Goal: Task Accomplishment & Management: Manage account settings

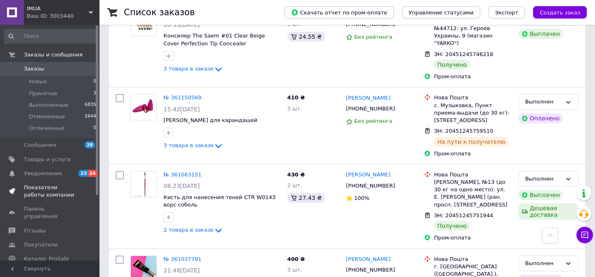
scroll to position [525, 0]
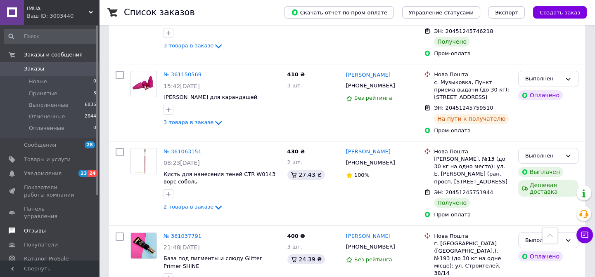
click at [37, 228] on span "Отзывы" at bounding box center [35, 231] width 22 height 7
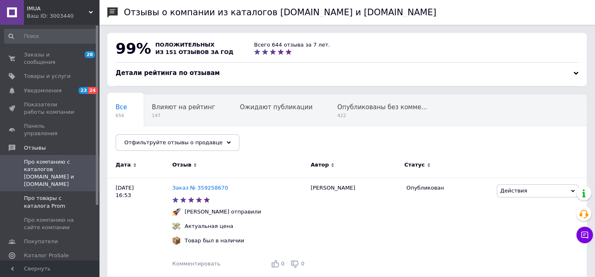
click at [58, 195] on span "Про товары с каталога Prom" at bounding box center [50, 202] width 52 height 15
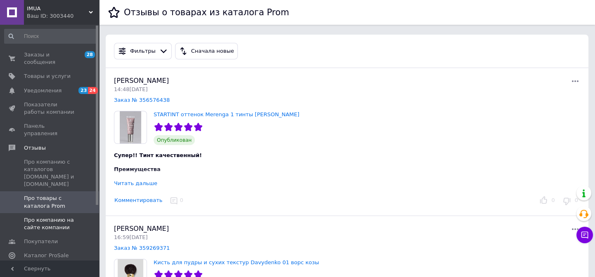
click at [65, 217] on span "Про компанию на сайте компании" at bounding box center [50, 224] width 52 height 15
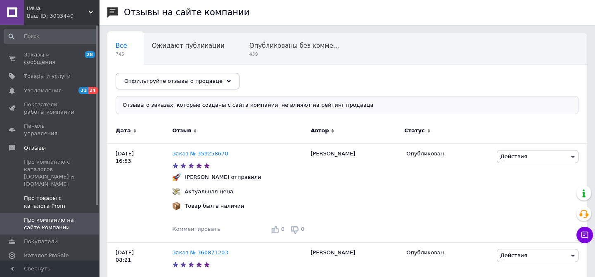
click at [63, 195] on span "Про товары с каталога Prom" at bounding box center [50, 202] width 52 height 15
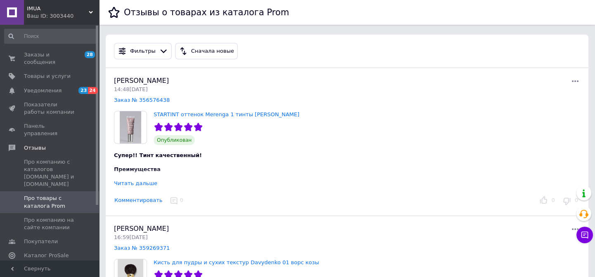
click at [139, 184] on div "Читать дальше" at bounding box center [135, 183] width 43 height 6
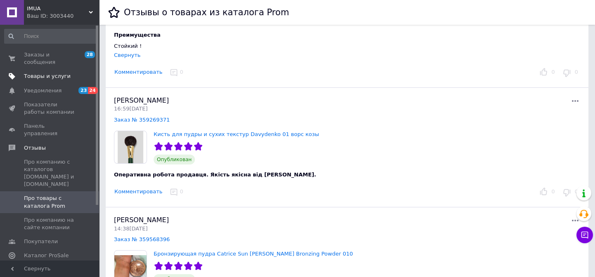
scroll to position [75, 0]
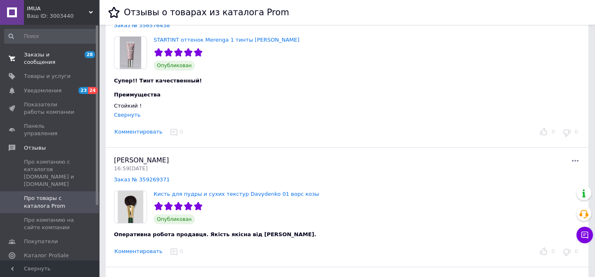
click at [52, 55] on span "Заказы и сообщения" at bounding box center [50, 58] width 52 height 15
